Goal: Navigation & Orientation: Find specific page/section

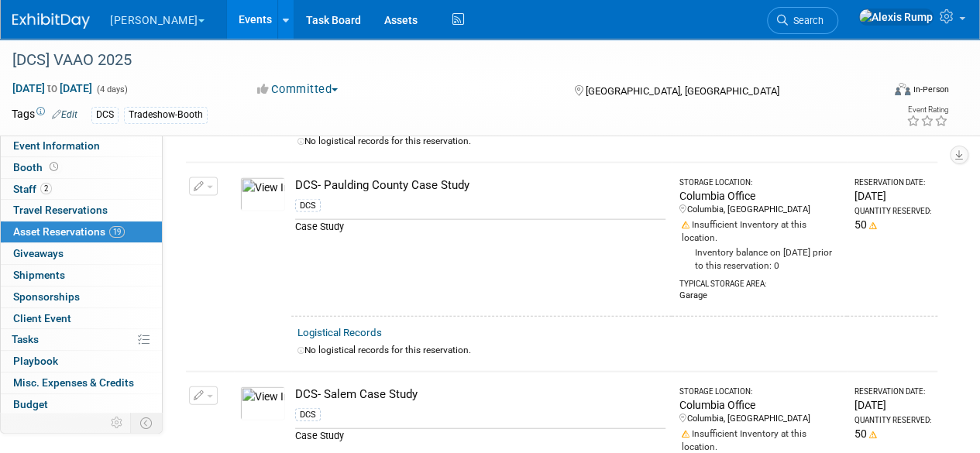
scroll to position [1624, 0]
click at [274, 186] on img at bounding box center [262, 194] width 45 height 34
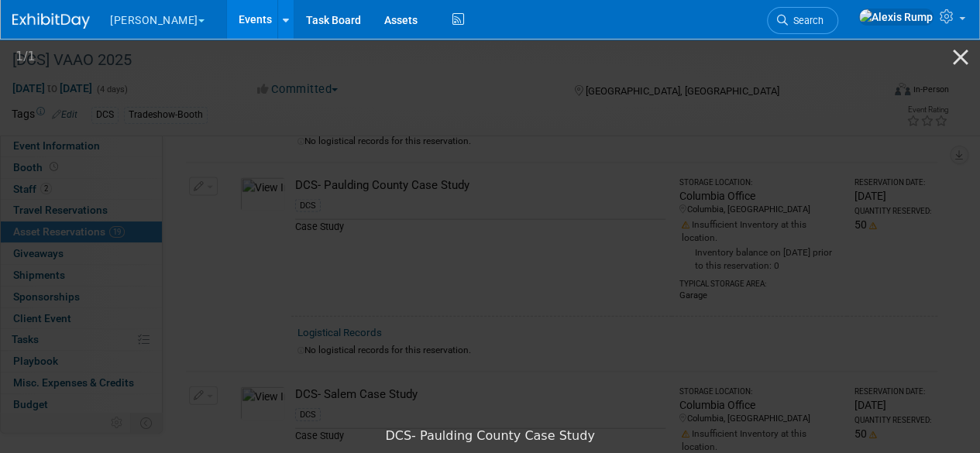
click at [959, 55] on button "Close gallery" at bounding box center [960, 57] width 39 height 36
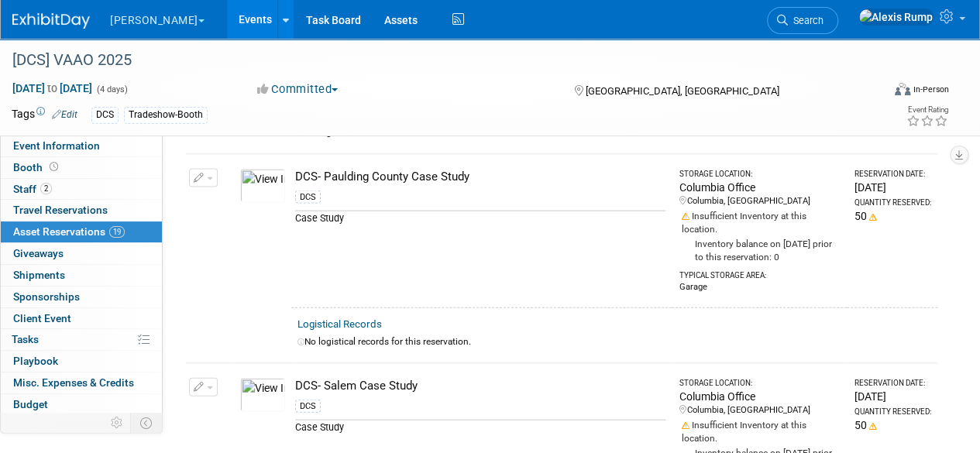
scroll to position [1631, 0]
click at [263, 171] on img at bounding box center [262, 187] width 45 height 34
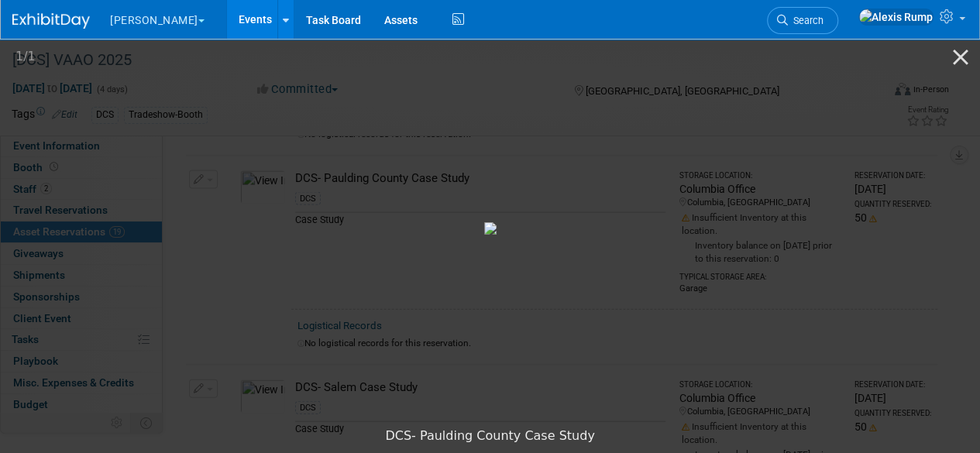
click at [208, 93] on picture at bounding box center [490, 227] width 980 height 383
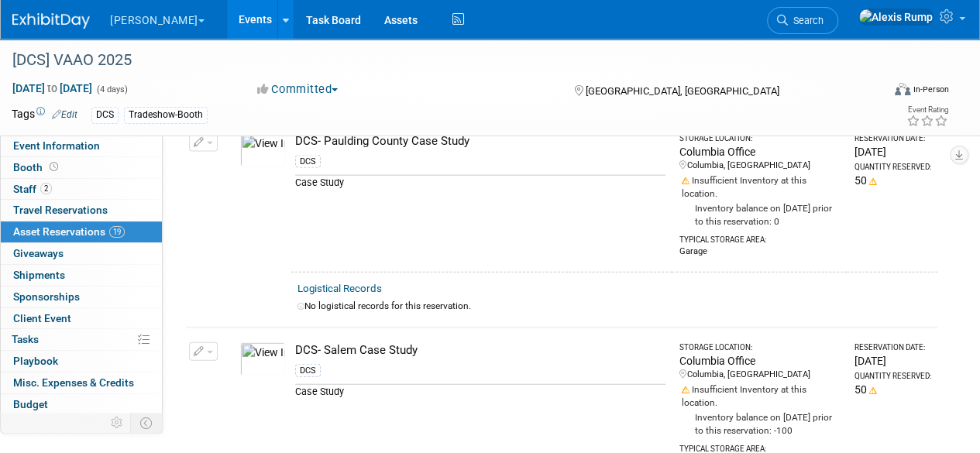
scroll to position [1679, 0]
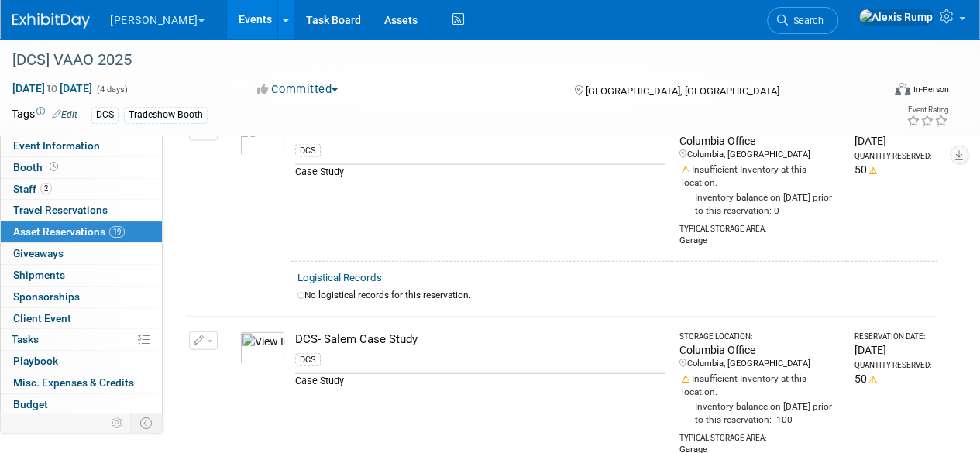
click at [227, 25] on link "Events" at bounding box center [255, 19] width 57 height 39
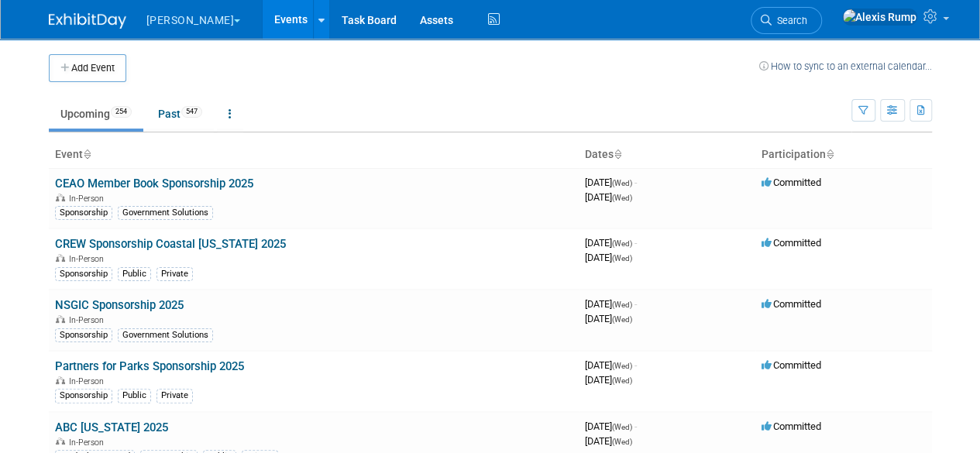
scroll to position [4592, 0]
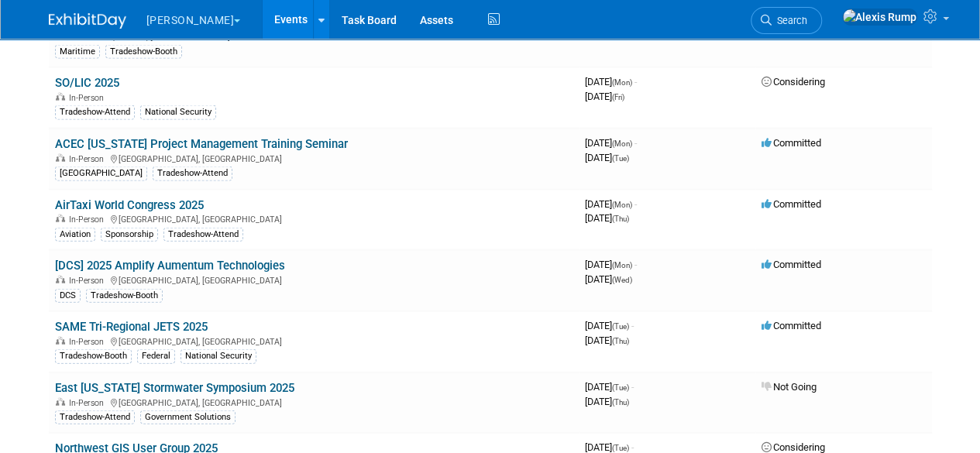
click at [195, 259] on link "[DCS] 2025 Amplify Aumentum Technologies" at bounding box center [170, 266] width 230 height 14
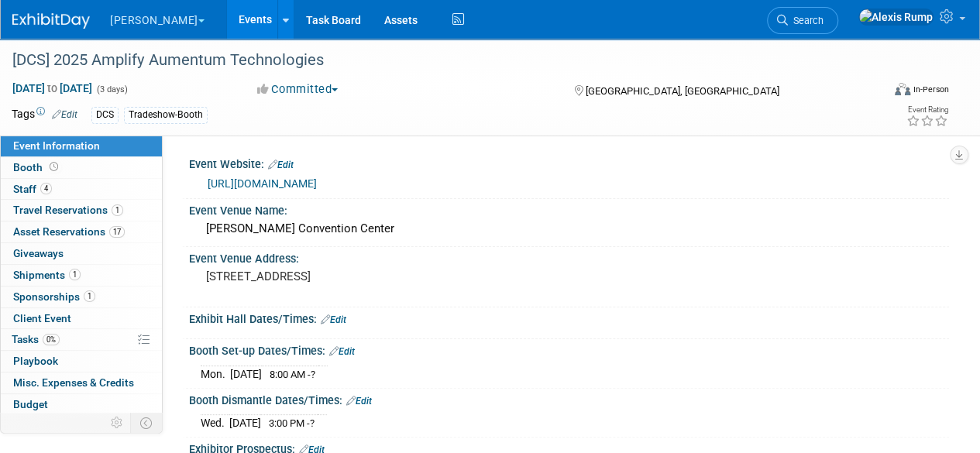
click at [83, 234] on span "Asset Reservations 17" at bounding box center [69, 231] width 112 height 12
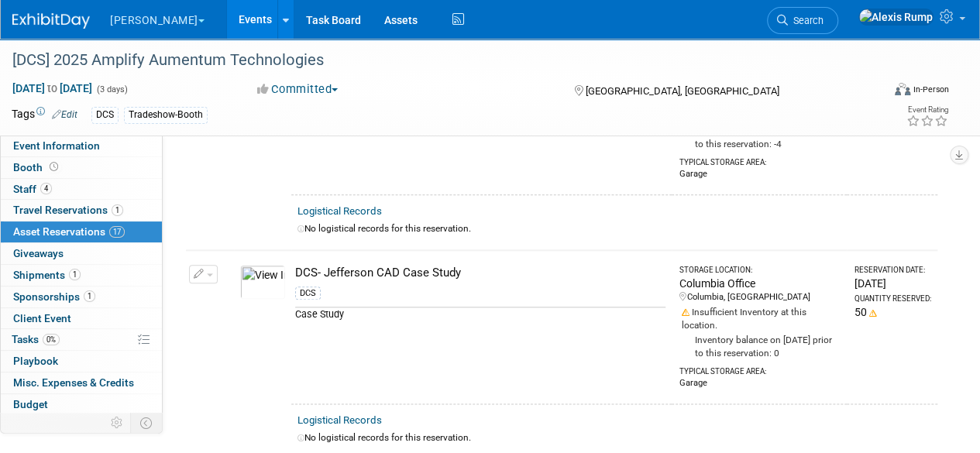
scroll to position [700, 0]
click at [263, 266] on img at bounding box center [262, 283] width 45 height 34
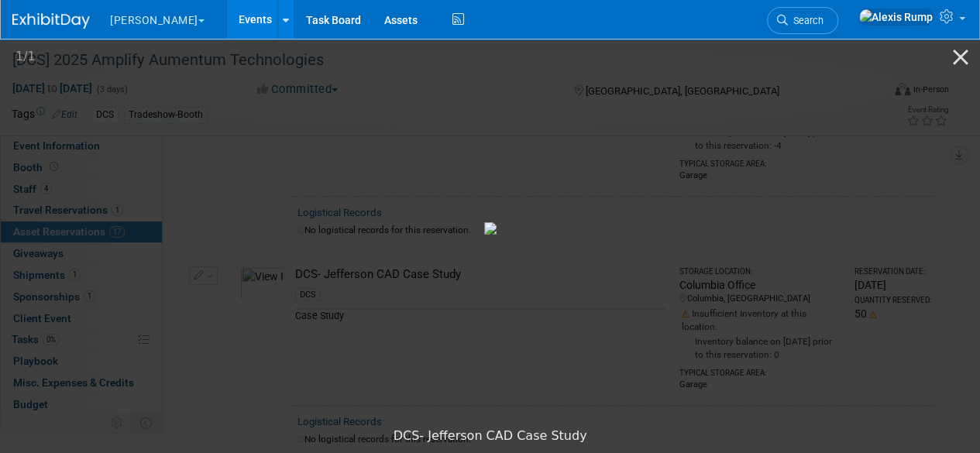
click at [975, 57] on button "Close gallery" at bounding box center [960, 57] width 39 height 36
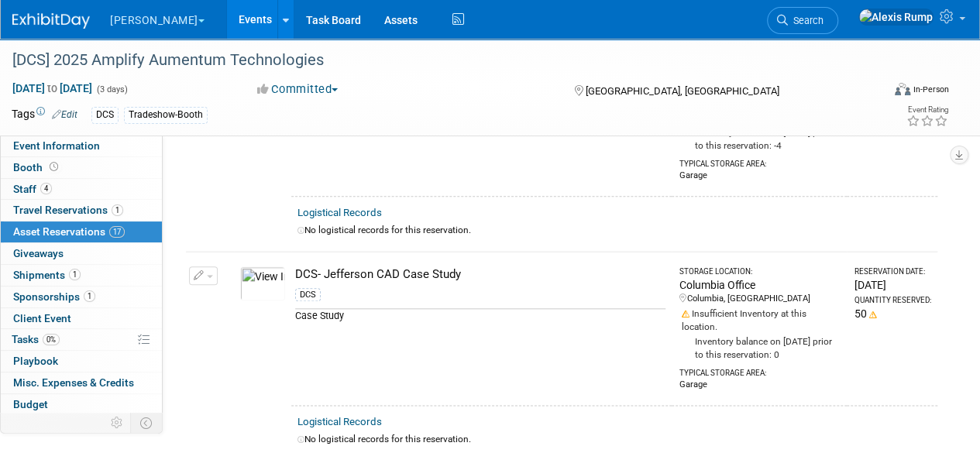
click at [161, 9] on button "[PERSON_NAME]" at bounding box center [165, 17] width 115 height 34
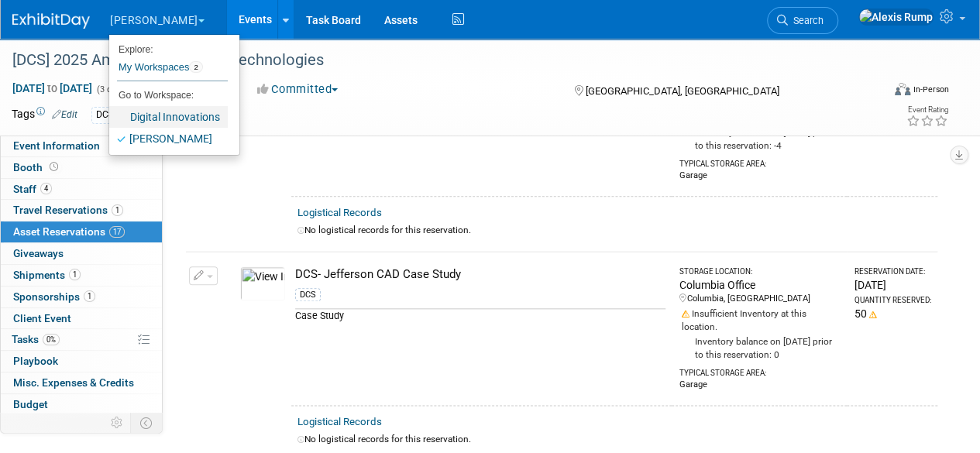
click at [155, 122] on link "Digital Innovations" at bounding box center [168, 117] width 119 height 22
